Goal: Task Accomplishment & Management: Use online tool/utility

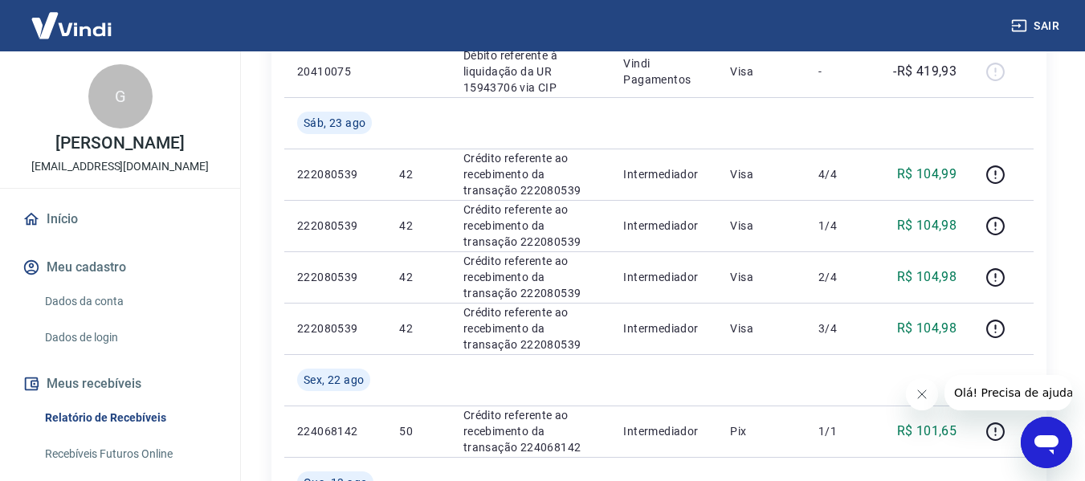
scroll to position [353, 0]
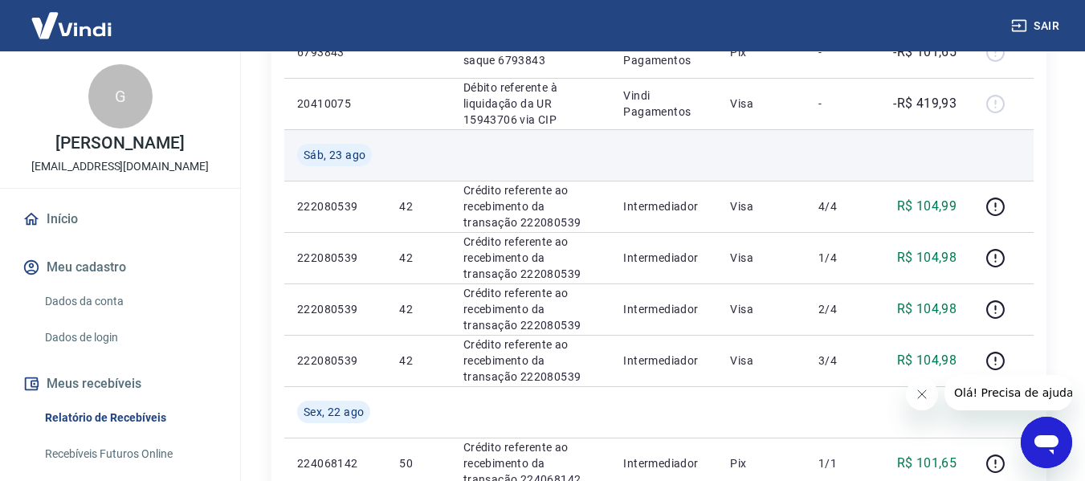
click at [467, 164] on td at bounding box center [531, 154] width 161 height 51
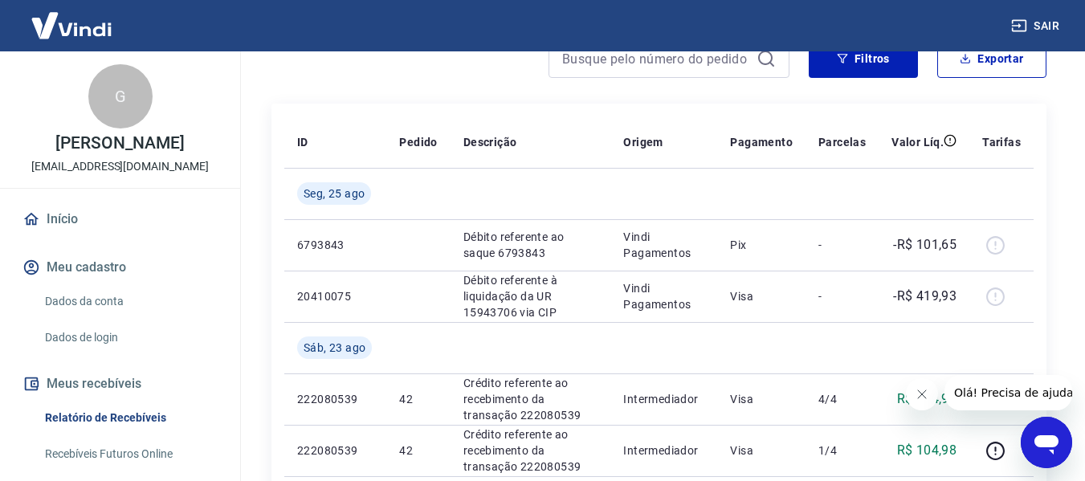
scroll to position [193, 0]
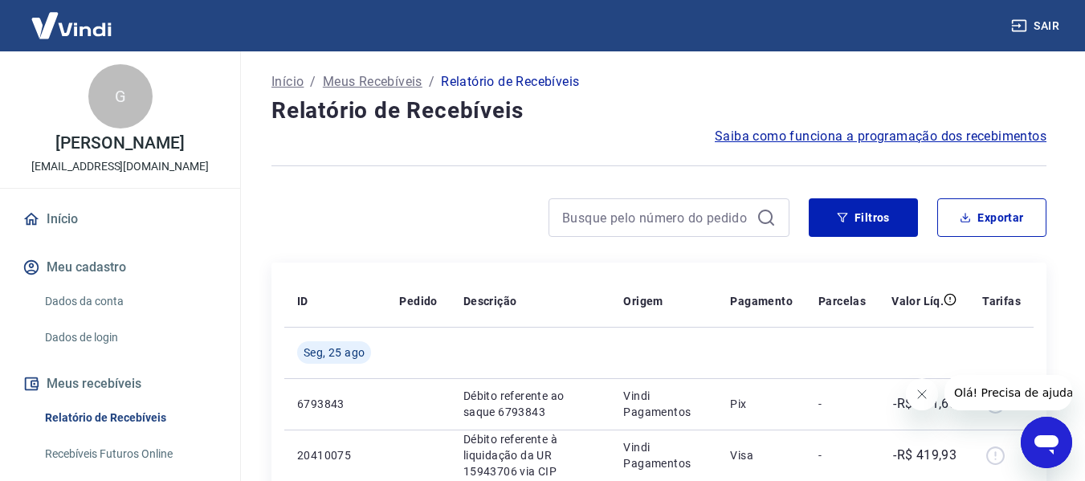
scroll to position [0, 0]
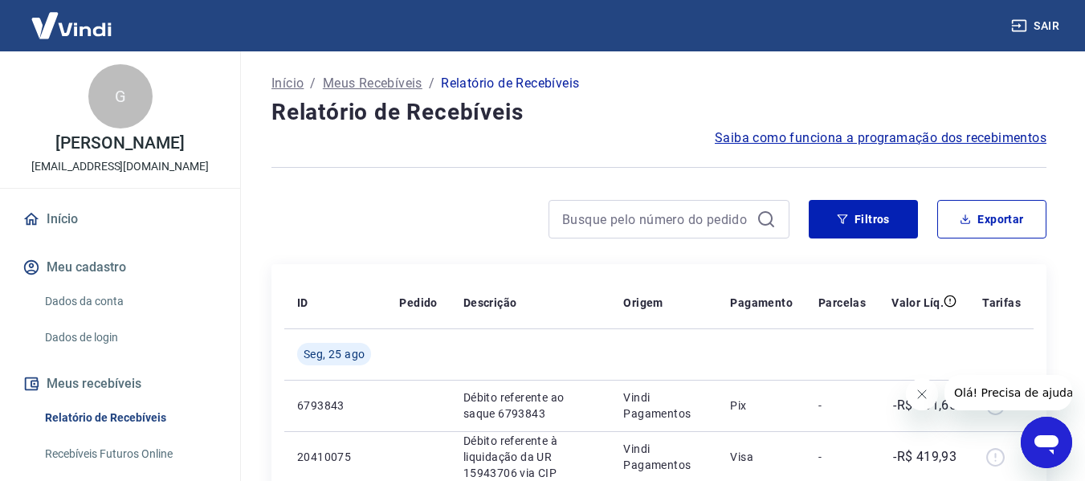
click at [84, 451] on link "Recebíveis Futuros Online" at bounding box center [130, 454] width 182 height 33
